Goal: Task Accomplishment & Management: Use online tool/utility

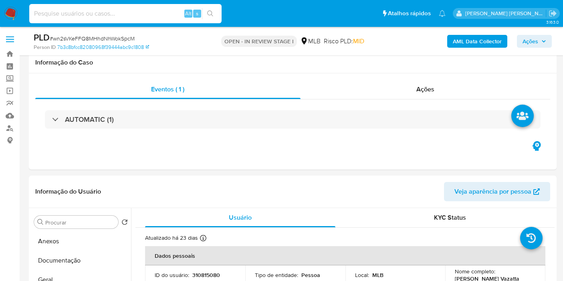
select select "10"
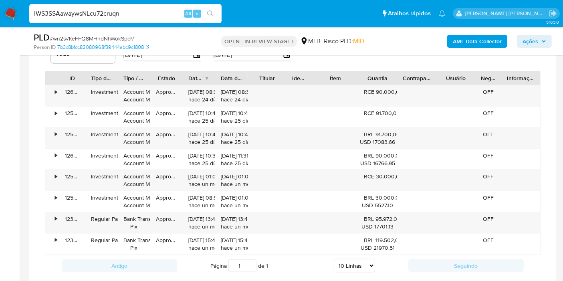
type input "IWS3SSAawaywsNLcu72cruqn"
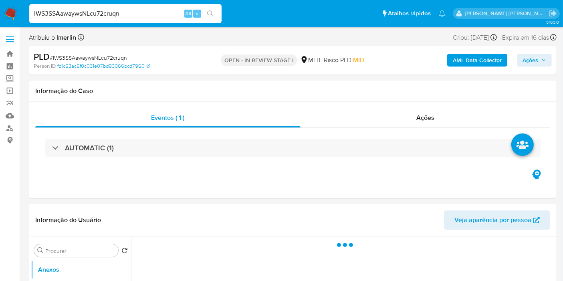
select select "10"
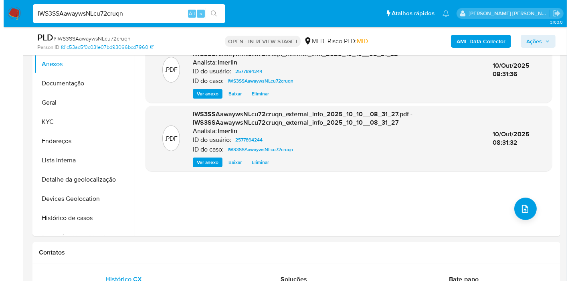
scroll to position [178, 0]
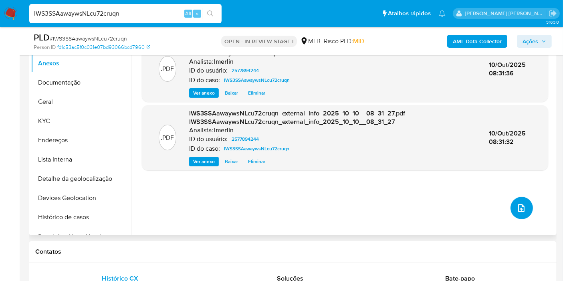
click at [526, 209] on button "upload-file" at bounding box center [521, 208] width 22 height 22
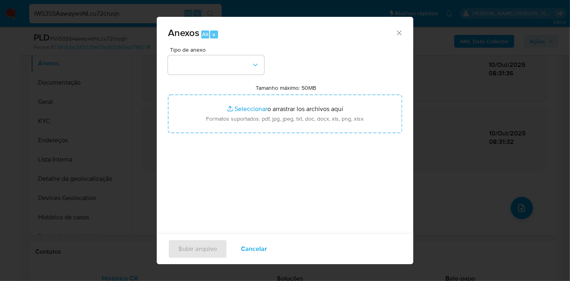
click at [182, 50] on span "Tipo de anexo" at bounding box center [218, 50] width 96 height 6
click at [185, 68] on button "button" at bounding box center [216, 64] width 96 height 19
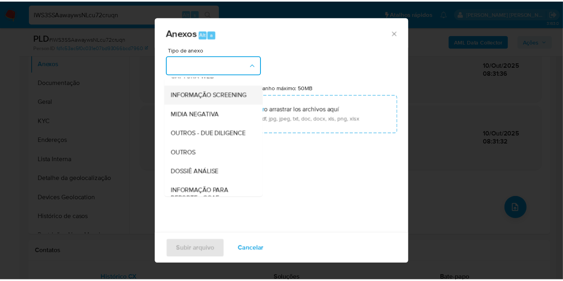
scroll to position [89, 0]
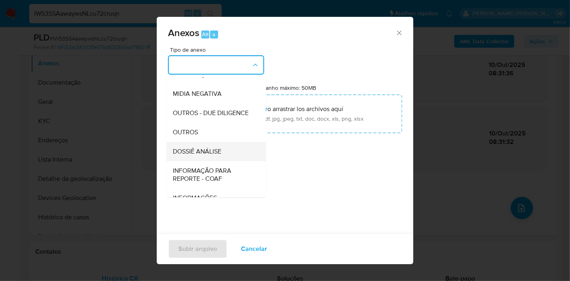
click at [223, 161] on div "DOSSIÊ ANÁLISE" at bounding box center [214, 151] width 82 height 19
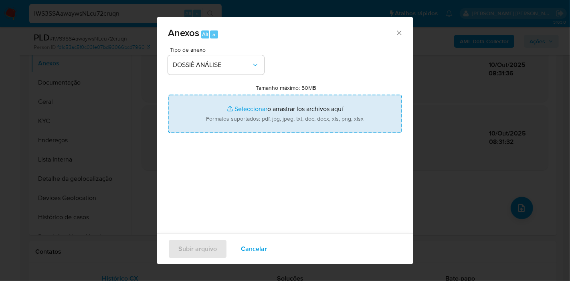
click at [281, 117] on input "Tamanho máximo: 50MB Seleccionar archivos" at bounding box center [285, 114] width 234 height 38
type input "C:\fakepath\SAR - XXX - CPF 09260043956 - LARISSA MEES VAZATTA.pdf"
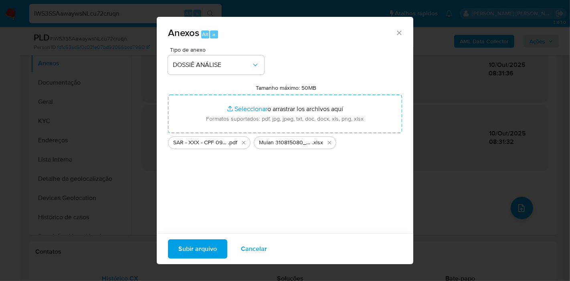
click at [194, 254] on span "Subir arquivo" at bounding box center [197, 249] width 38 height 18
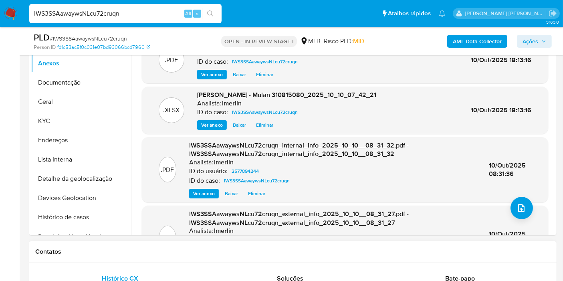
click at [285, 246] on div "Contatos" at bounding box center [293, 251] width 528 height 21
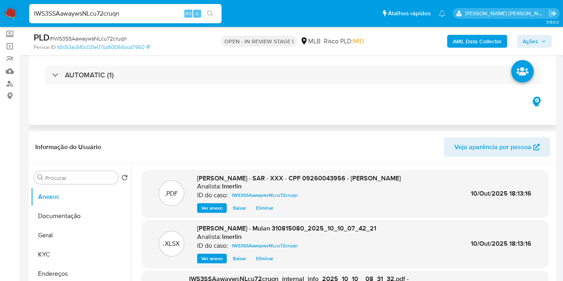
scroll to position [0, 0]
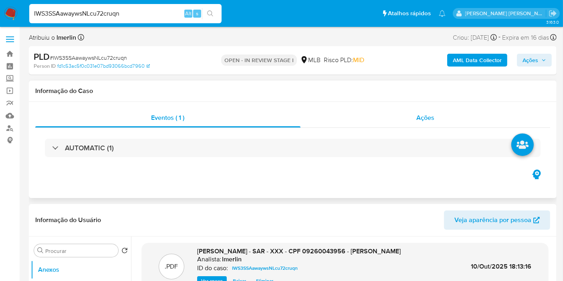
click at [407, 115] on div "Ações" at bounding box center [426, 117] width 250 height 19
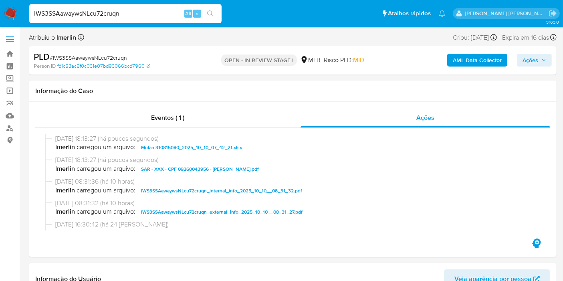
click at [537, 62] on span "Ações" at bounding box center [530, 60] width 16 height 13
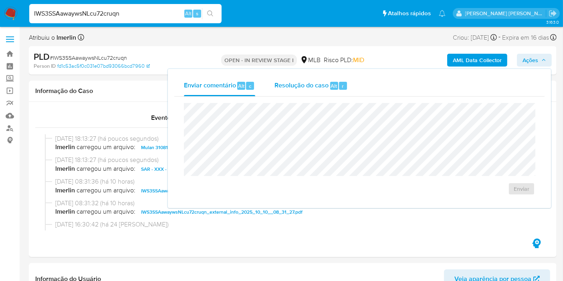
click at [307, 88] on span "Resolução do caso" at bounding box center [301, 85] width 54 height 9
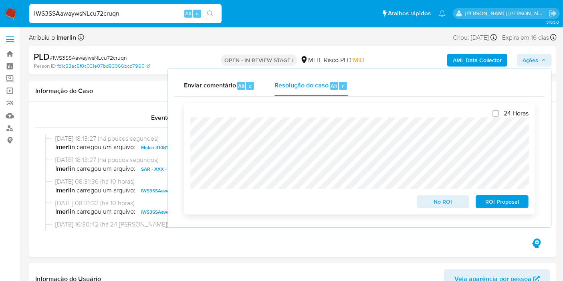
click at [494, 203] on span "ROI Proposal" at bounding box center [502, 201] width 42 height 11
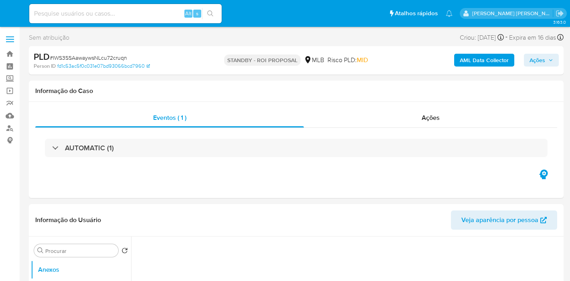
select select "10"
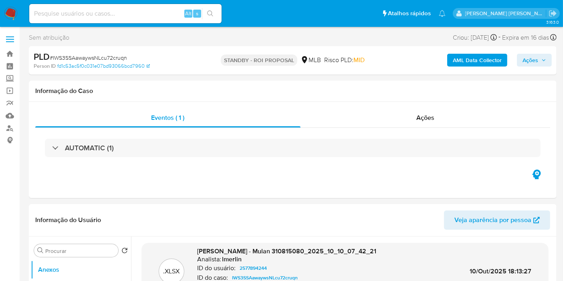
click at [9, 14] on img at bounding box center [11, 14] width 14 height 14
